Goal: Task Accomplishment & Management: Manage account settings

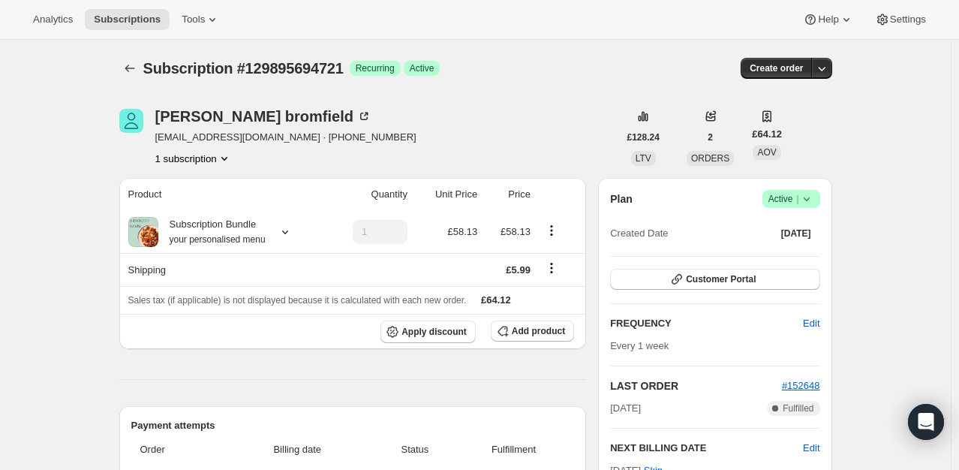
click at [808, 203] on icon at bounding box center [806, 198] width 15 height 15
click at [767, 249] on span "Cancel subscription" at bounding box center [795, 253] width 85 height 11
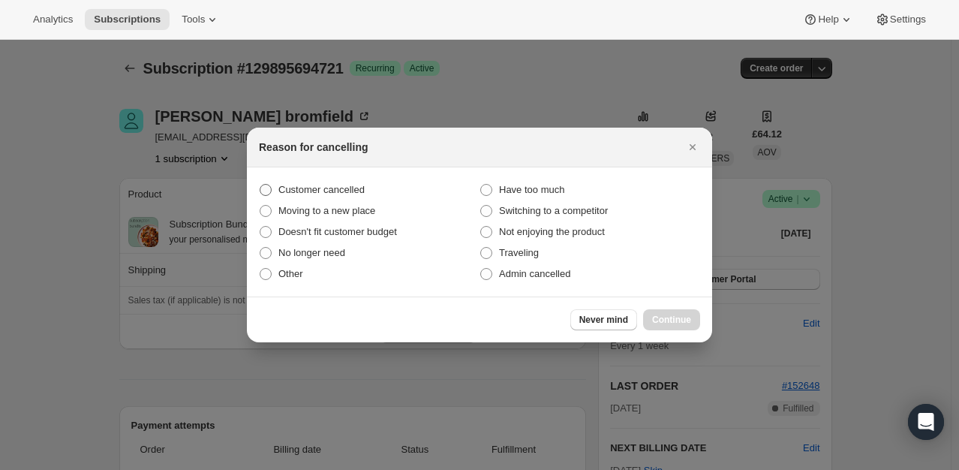
click at [341, 190] on span "Customer cancelled" at bounding box center [321, 189] width 86 height 11
click at [260, 185] on input "Customer cancelled" at bounding box center [260, 184] width 1 height 1
radio input "true"
click at [690, 330] on div "Never mind Continue" at bounding box center [479, 319] width 465 height 46
click at [687, 323] on span "Continue" at bounding box center [671, 320] width 39 height 12
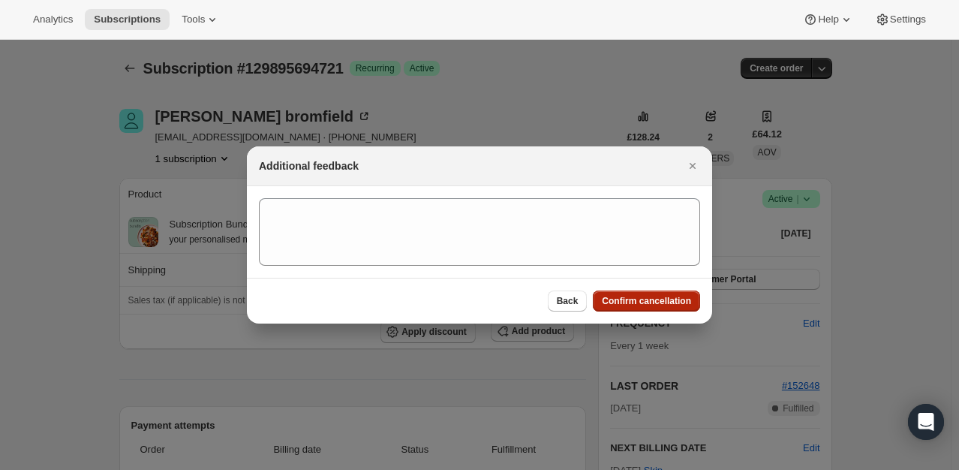
click at [671, 306] on span "Confirm cancellation" at bounding box center [646, 301] width 89 height 12
